Goal: Information Seeking & Learning: Understand process/instructions

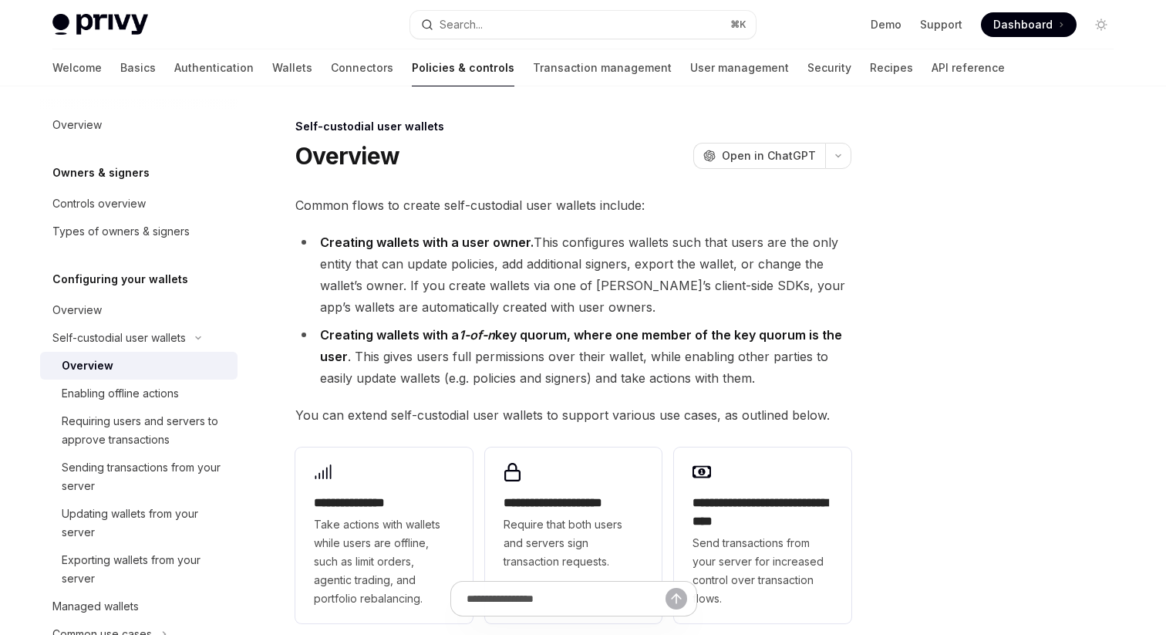
click at [554, 366] on li "Creating wallets with a 1-of-n key quorum, where one member of the key quorum i…" at bounding box center [573, 356] width 556 height 65
click at [539, 362] on li "Creating wallets with a 1-of-n key quorum, where one member of the key quorum i…" at bounding box center [573, 356] width 556 height 65
click at [571, 352] on li "Creating wallets with a 1-of-n key quorum, where one member of the key quorum i…" at bounding box center [573, 356] width 556 height 65
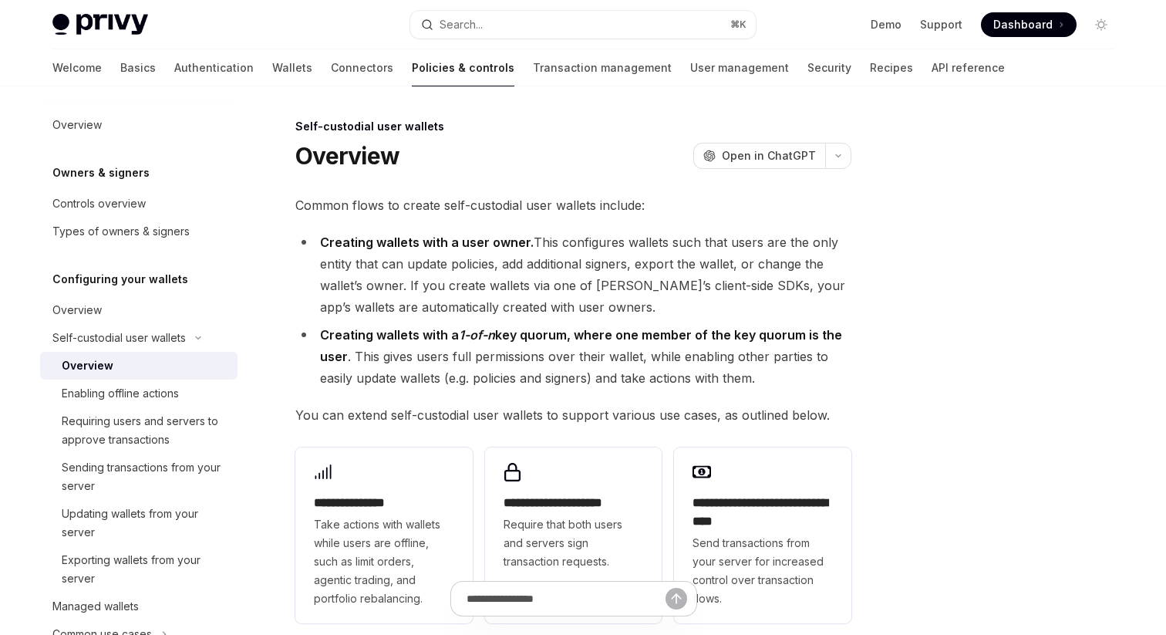
click at [571, 352] on li "Creating wallets with a 1-of-n key quorum, where one member of the key quorum i…" at bounding box center [573, 356] width 556 height 65
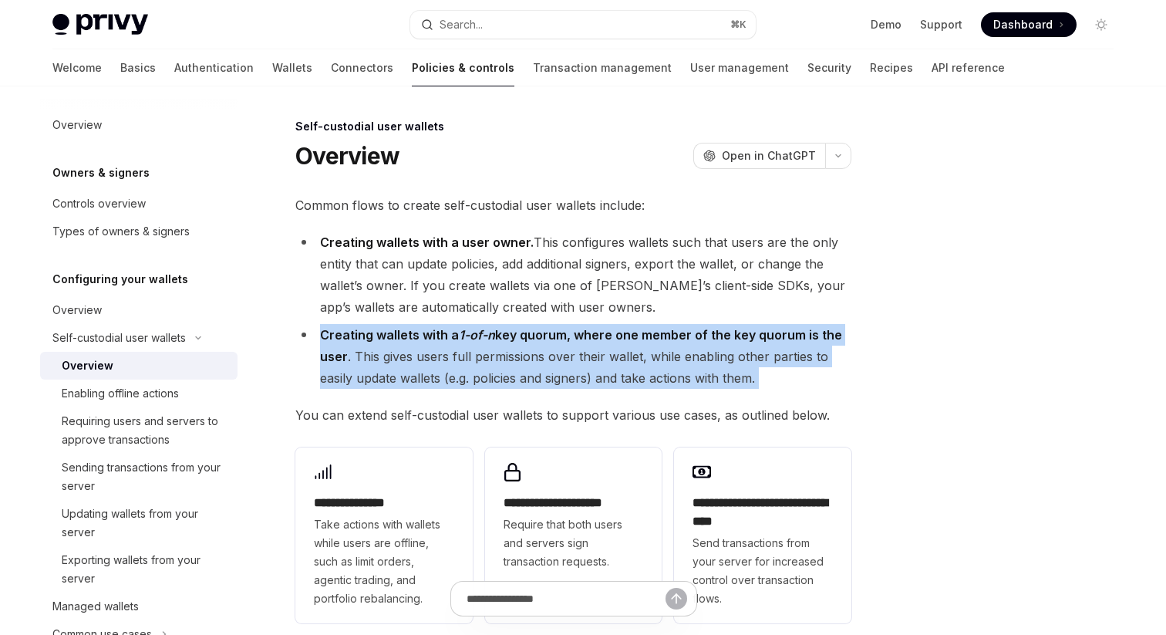
click at [571, 352] on li "Creating wallets with a 1-of-n key quorum, where one member of the key quorum i…" at bounding box center [573, 356] width 556 height 65
copy div "Creating wallets with a 1-of-n key quorum, where one member of the key quorum i…"
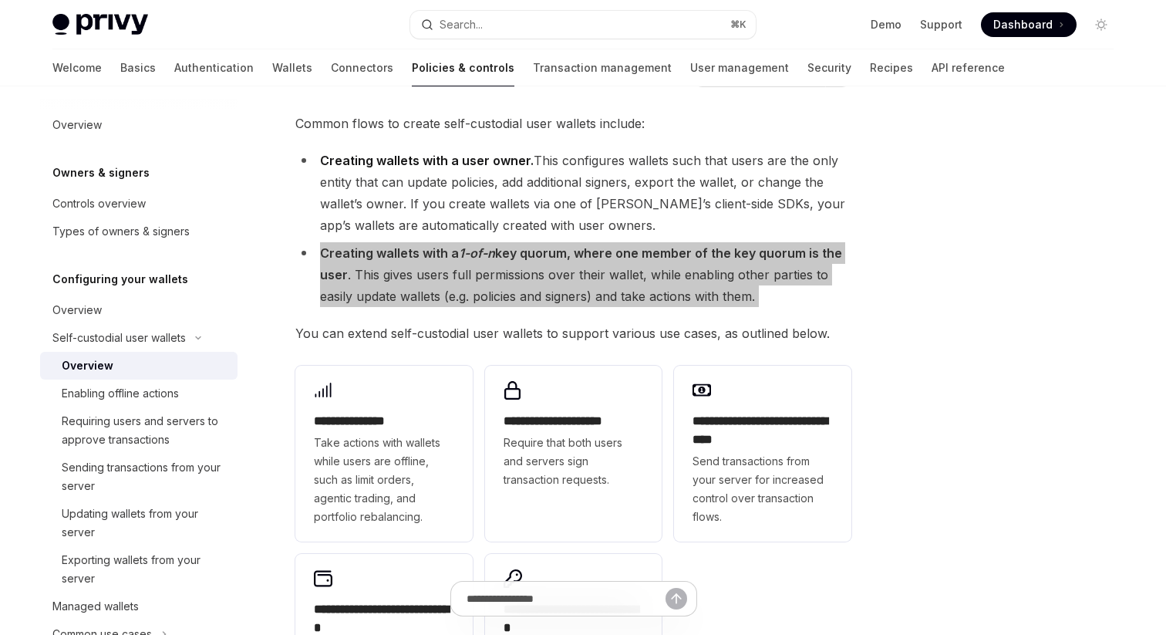
scroll to position [83, 0]
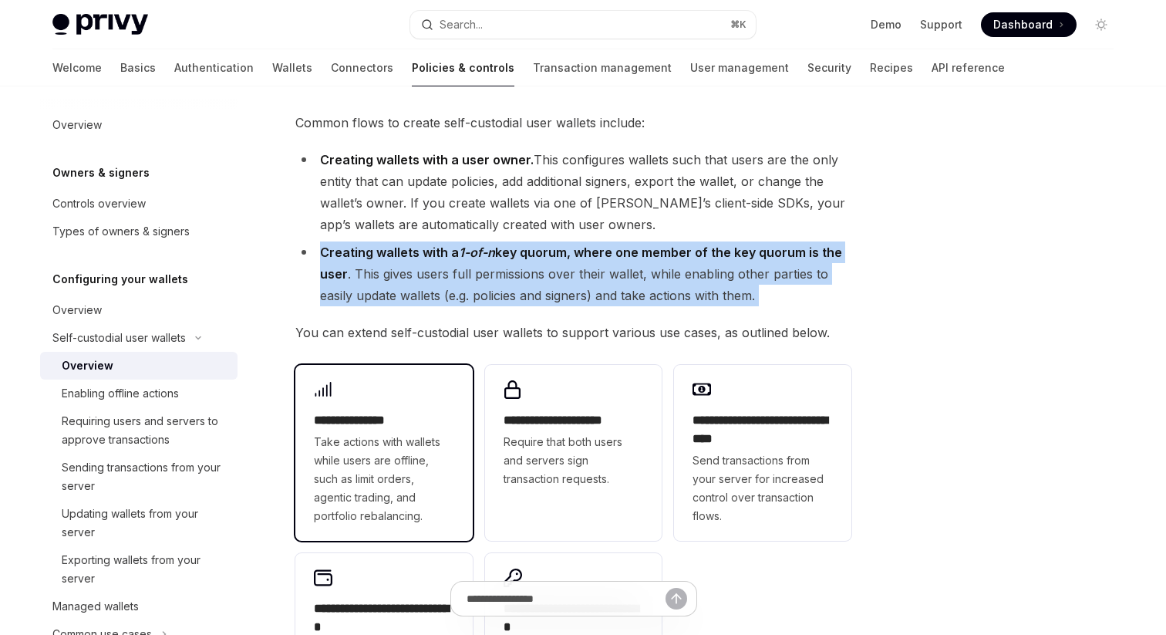
click at [362, 453] on span "Take actions with wallets while users are offline, such as limit orders, agenti…" at bounding box center [384, 479] width 140 height 93
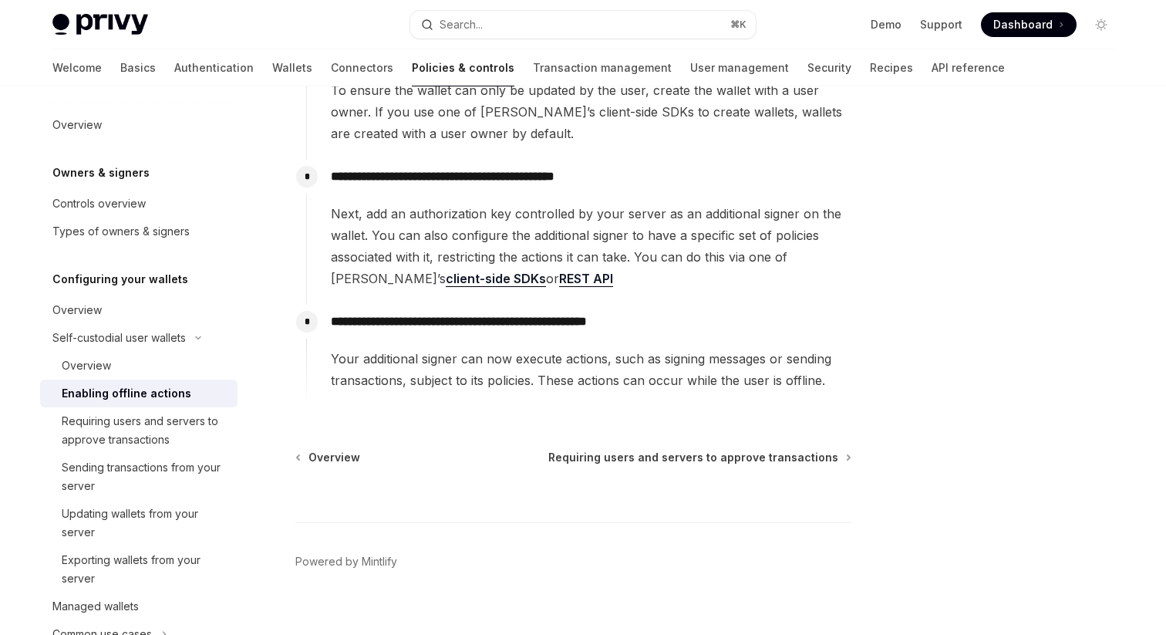
scroll to position [294, 0]
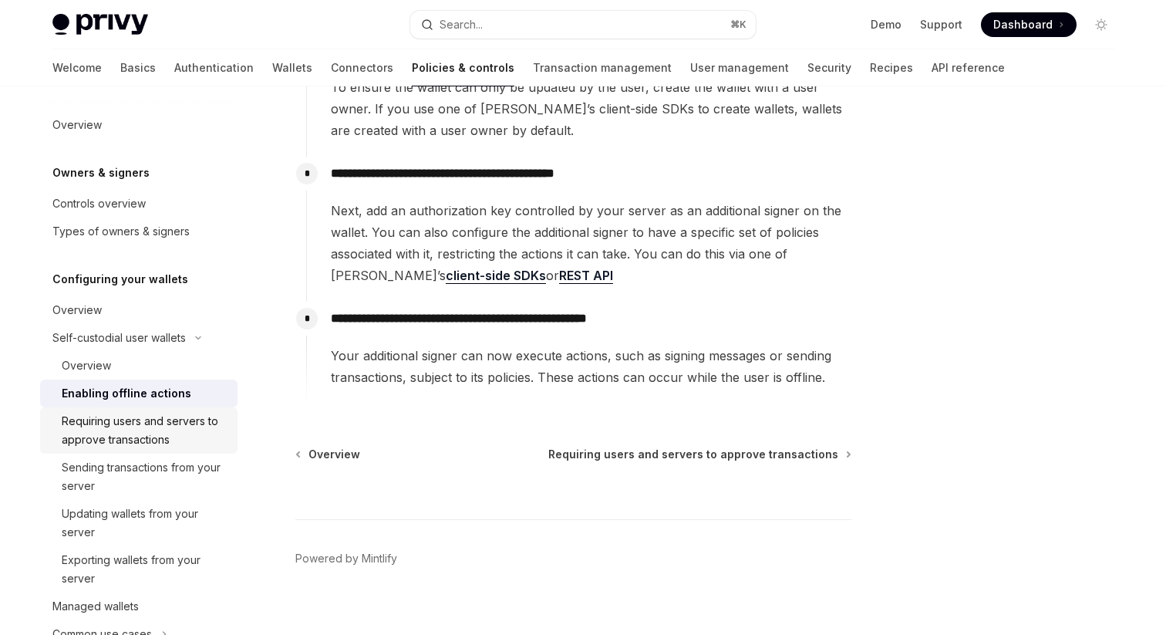
click at [188, 427] on div "Requiring users and servers to approve transactions" at bounding box center [145, 430] width 167 height 37
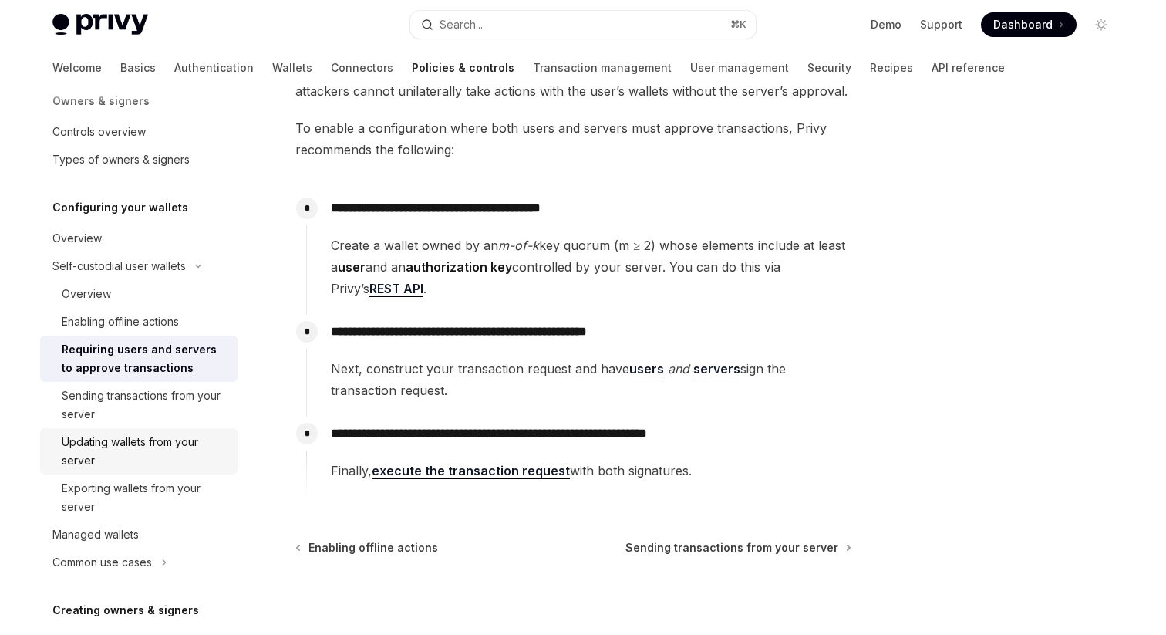
scroll to position [74, 0]
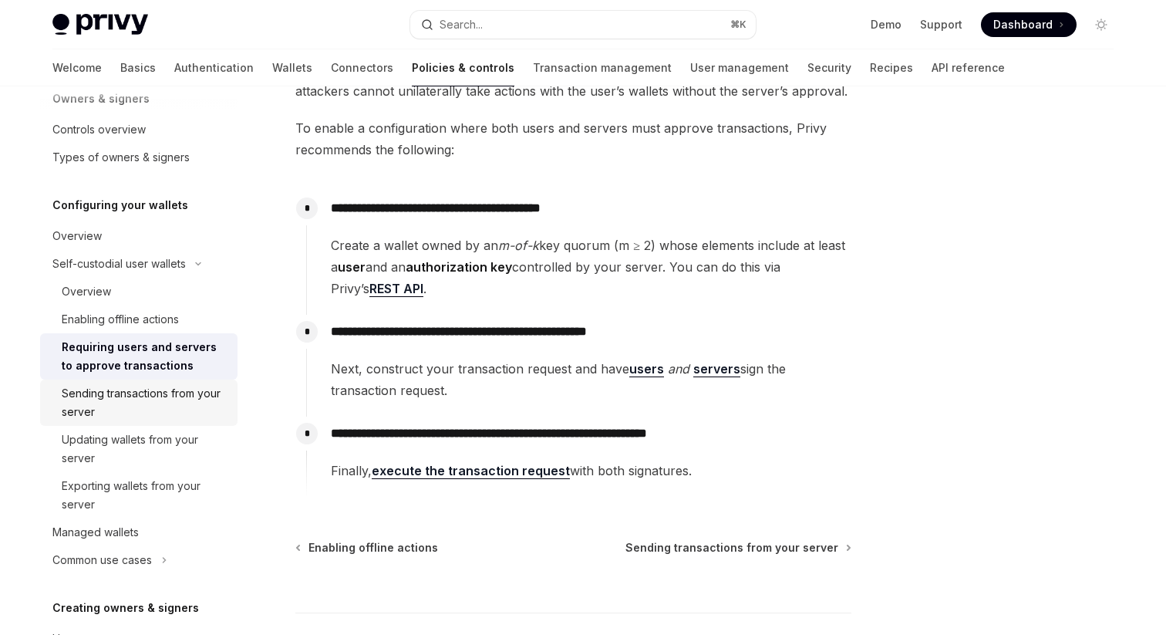
click at [157, 395] on div "Sending transactions from your server" at bounding box center [145, 402] width 167 height 37
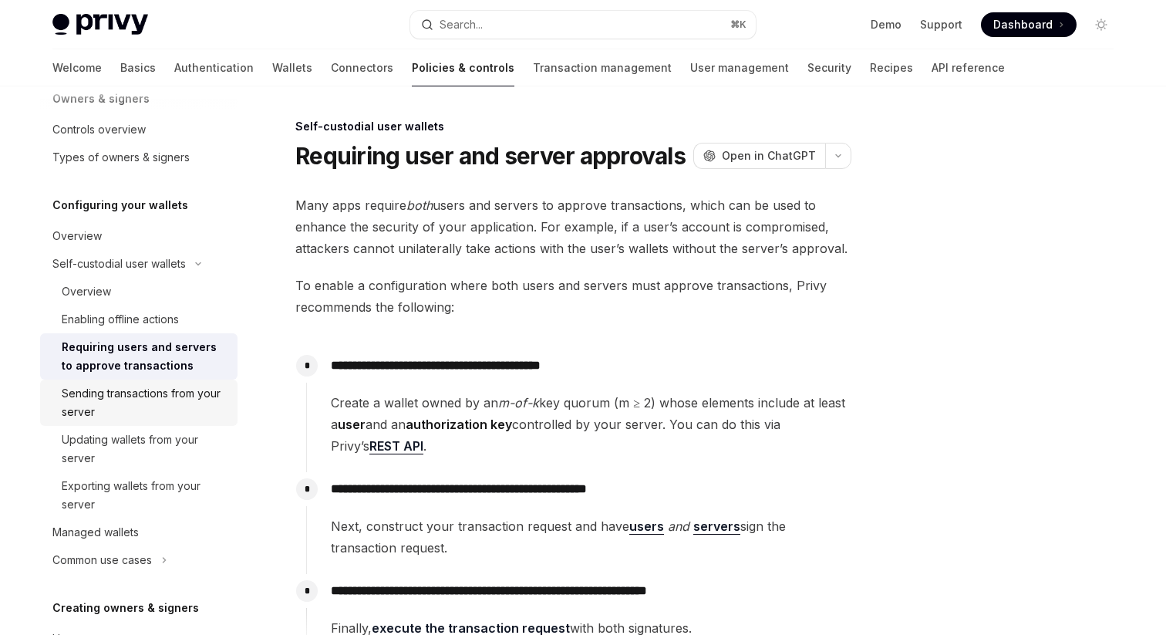
type textarea "*"
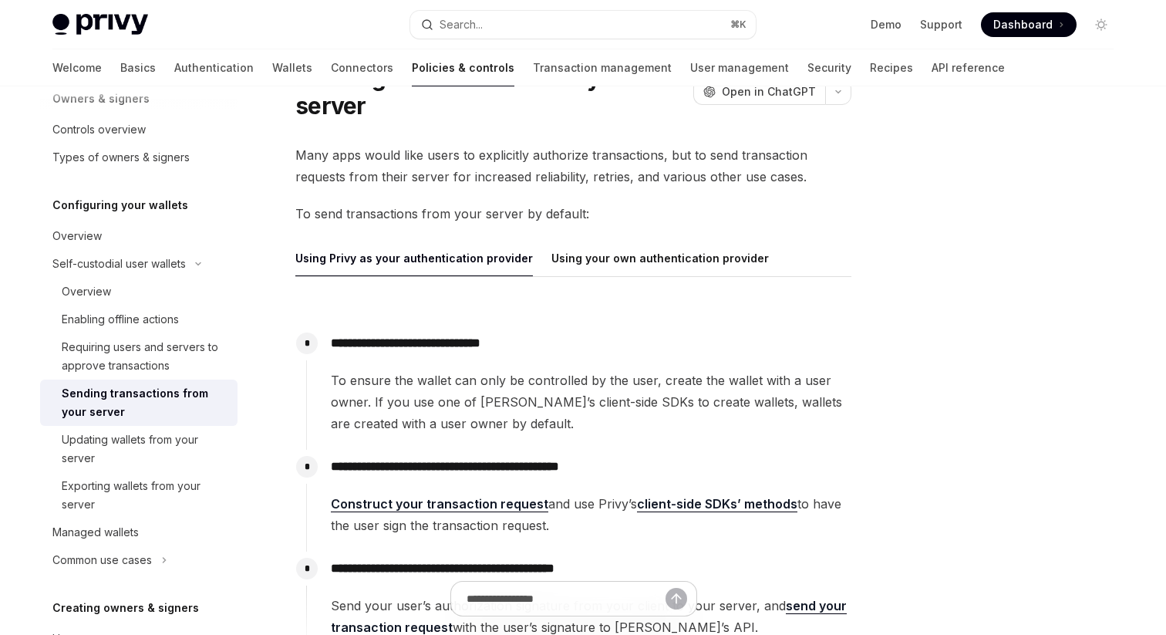
scroll to position [79, 0]
